Goal: Transaction & Acquisition: Purchase product/service

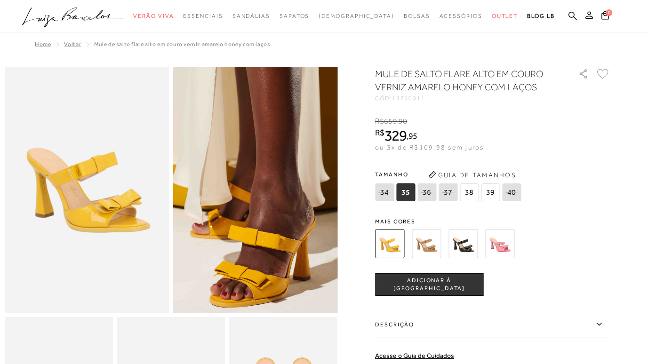
click at [261, 288] on img at bounding box center [251, 96] width 329 height 493
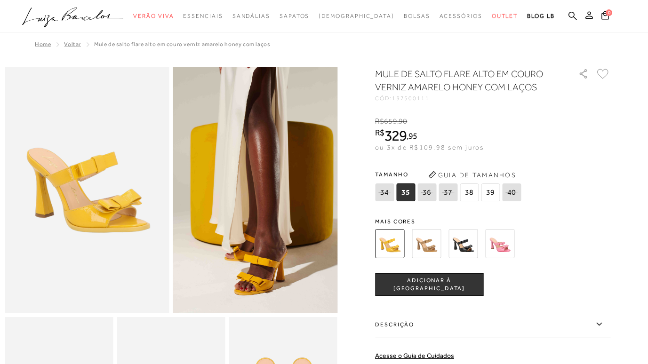
click at [271, 258] on img at bounding box center [255, 190] width 165 height 246
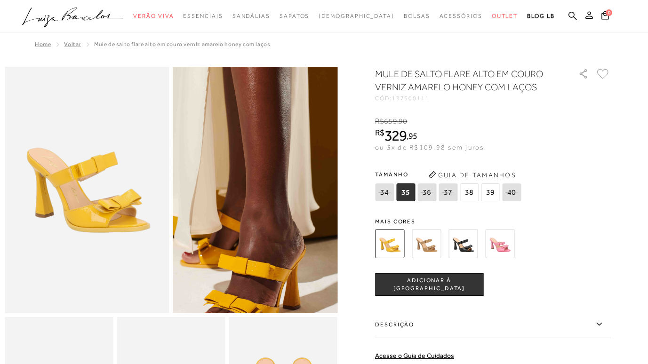
click at [271, 258] on img at bounding box center [241, 126] width 329 height 493
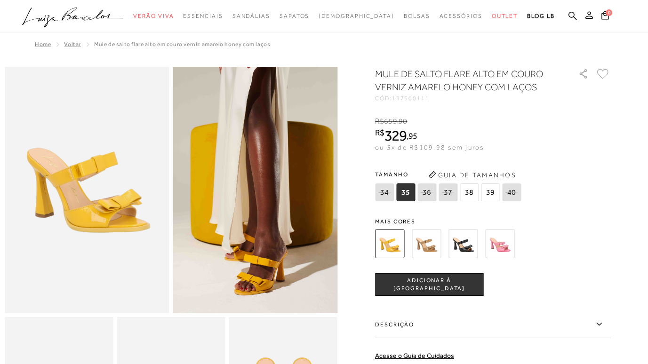
click at [461, 240] on img at bounding box center [462, 243] width 29 height 29
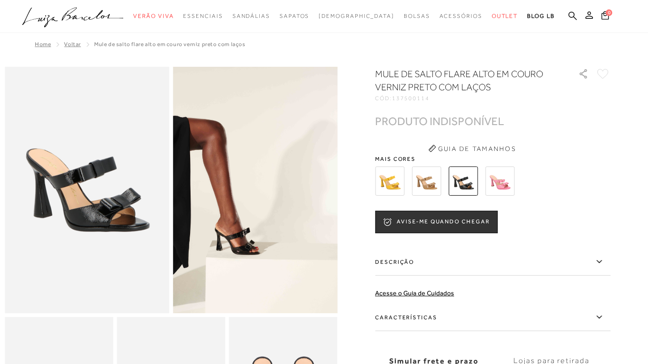
click at [438, 185] on img at bounding box center [425, 180] width 29 height 29
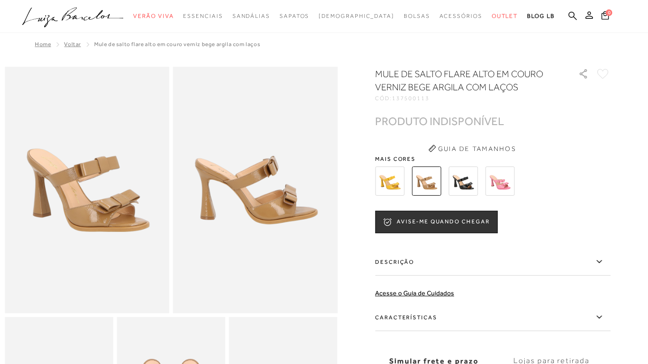
click at [502, 175] on img at bounding box center [499, 180] width 29 height 29
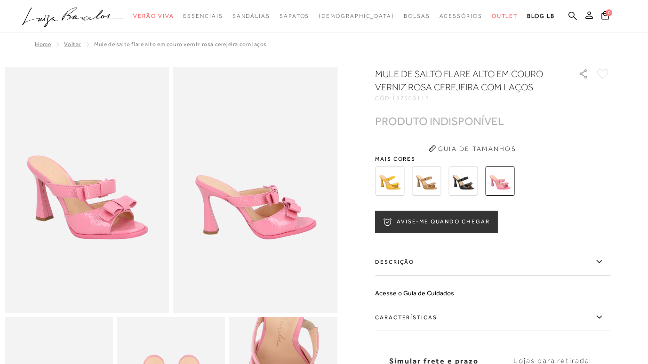
click at [386, 185] on img at bounding box center [389, 180] width 29 height 29
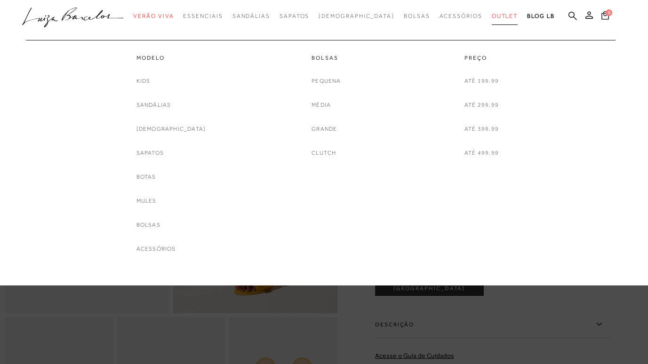
click at [491, 15] on span "Outlet" at bounding box center [504, 16] width 26 height 7
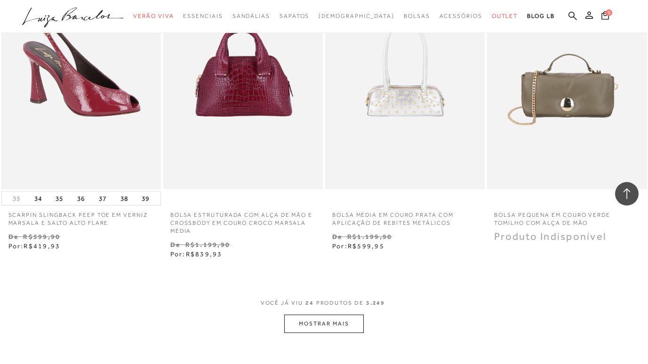
scroll to position [1682, 0]
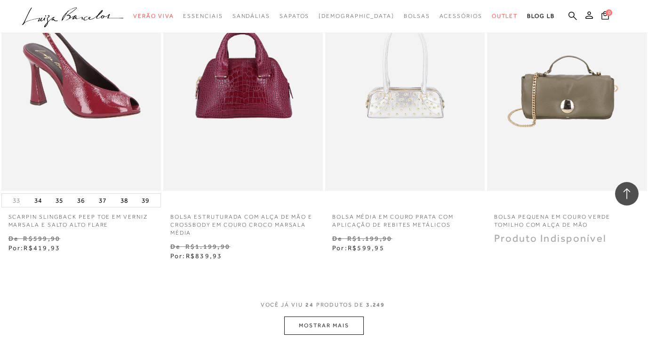
click at [348, 321] on button "MOSTRAR MAIS" at bounding box center [323, 325] width 79 height 18
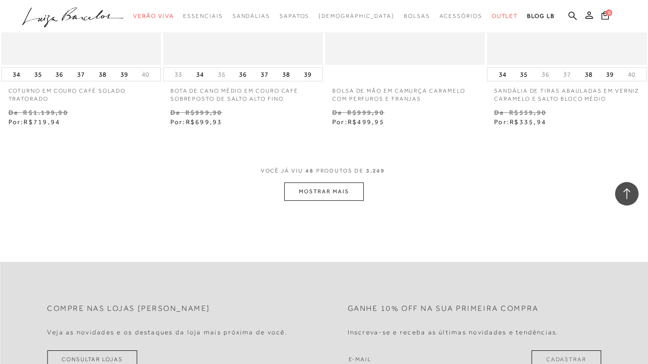
scroll to position [3674, 0]
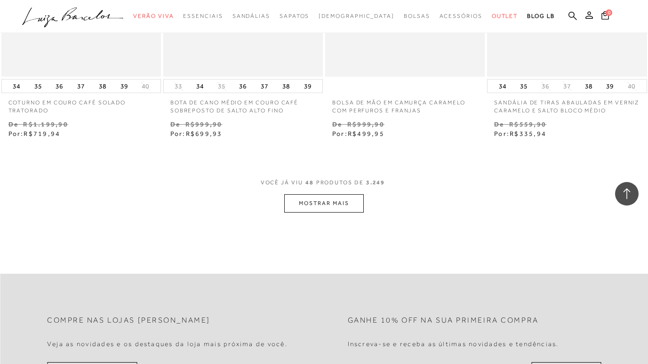
click at [333, 199] on button "MOSTRAR MAIS" at bounding box center [323, 203] width 79 height 18
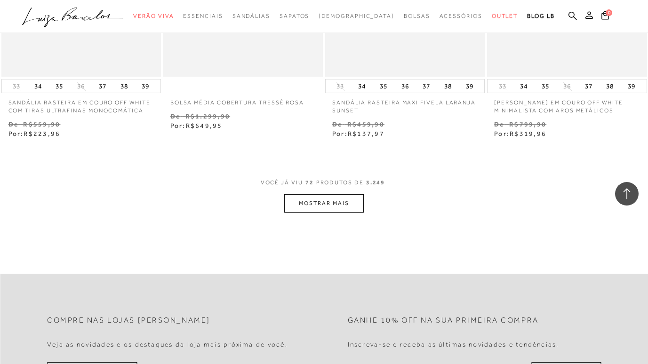
scroll to position [5616, 0]
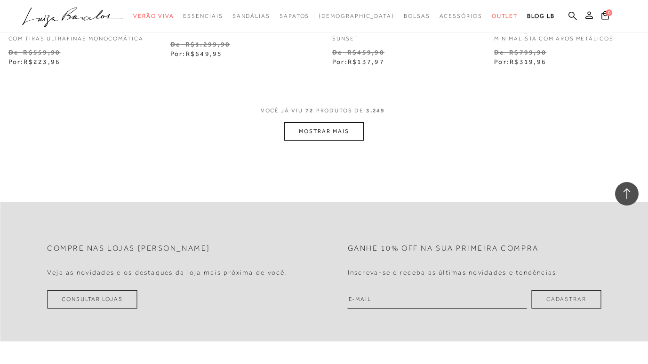
click at [330, 126] on button "MOSTRAR MAIS" at bounding box center [323, 131] width 79 height 18
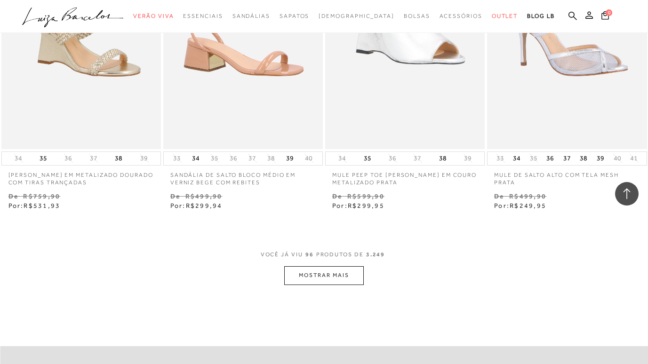
scroll to position [7365, 0]
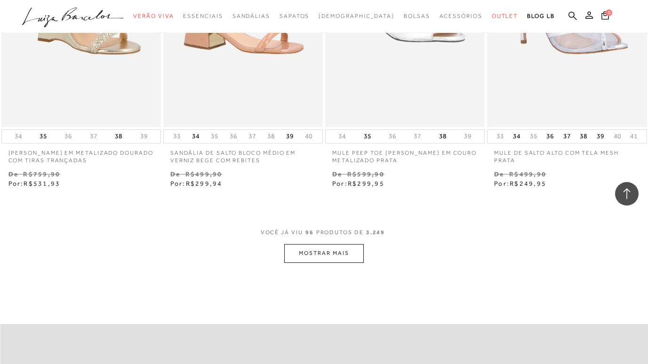
click at [337, 246] on button "MOSTRAR MAIS" at bounding box center [323, 253] width 79 height 18
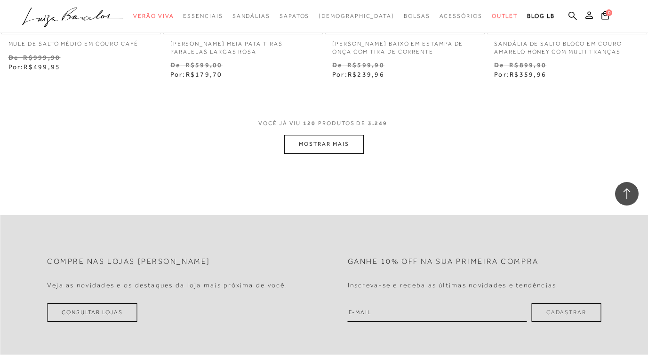
scroll to position [9371, 0]
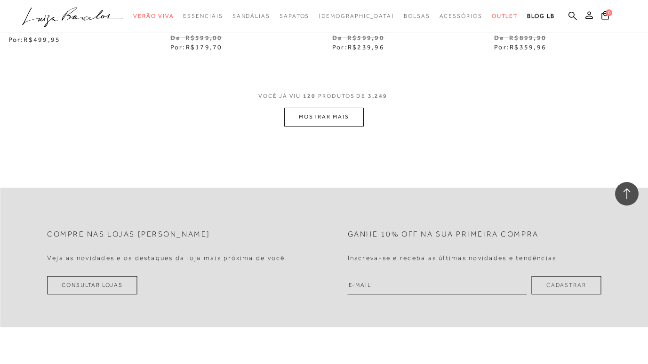
click at [337, 114] on button "MOSTRAR MAIS" at bounding box center [323, 117] width 79 height 18
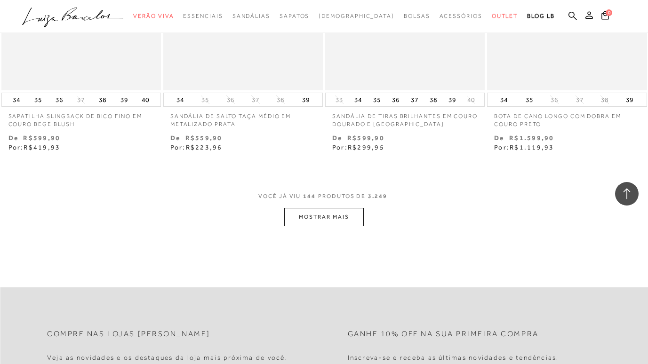
scroll to position [11247, 0]
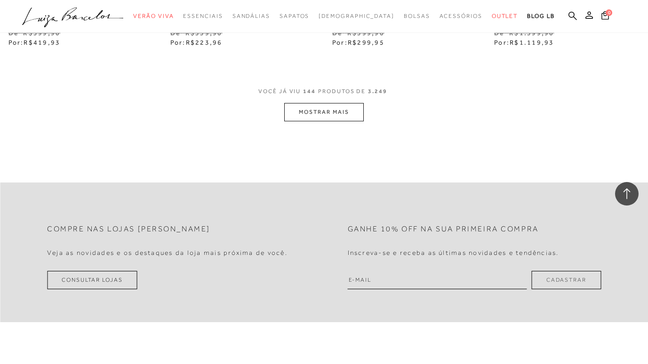
click at [326, 103] on button "MOSTRAR MAIS" at bounding box center [323, 112] width 79 height 18
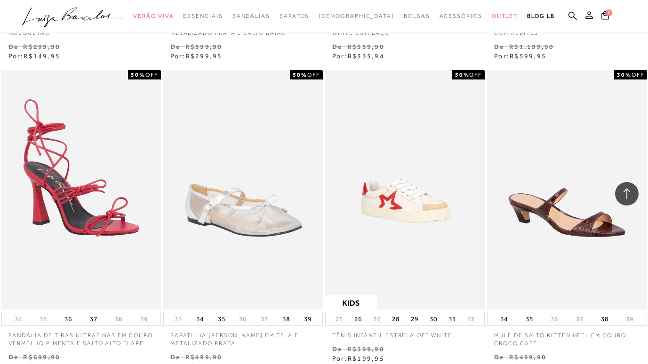
scroll to position [13036, 0]
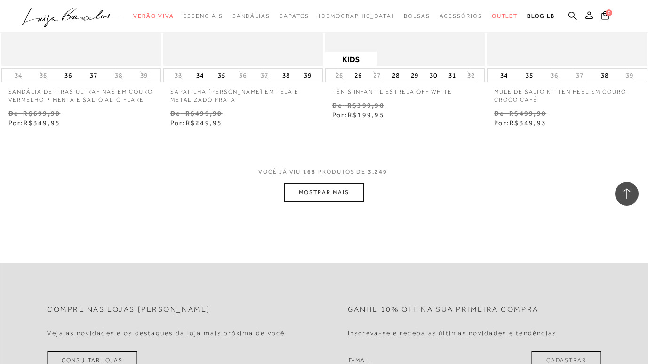
click at [336, 183] on button "MOSTRAR MAIS" at bounding box center [323, 192] width 79 height 18
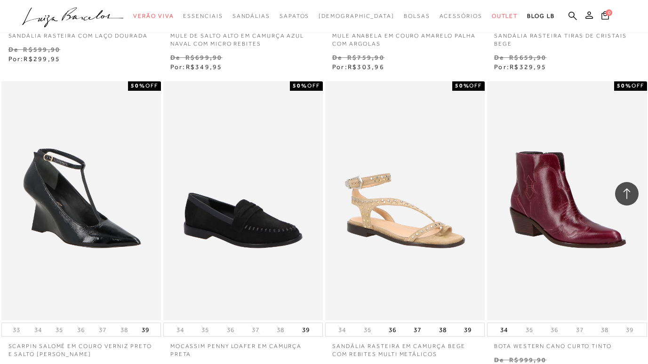
scroll to position [14932, 0]
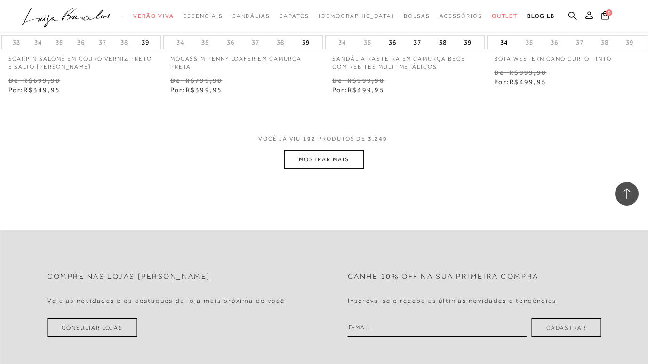
click at [328, 155] on button "MOSTRAR MAIS" at bounding box center [323, 159] width 79 height 18
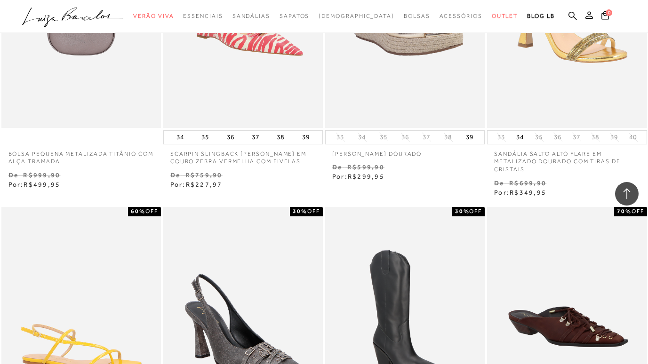
scroll to position [644, 0]
